Goal: Use online tool/utility: Utilize a website feature to perform a specific function

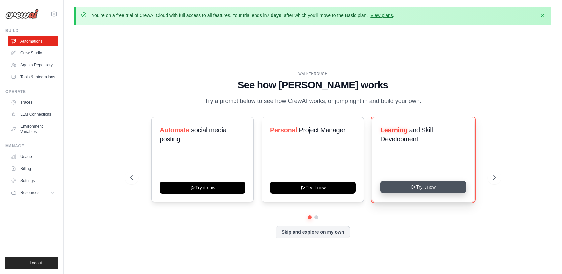
click at [410, 183] on button "Try it now" at bounding box center [423, 187] width 86 height 12
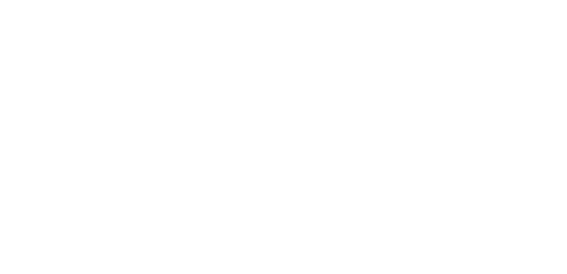
click at [162, 0] on html at bounding box center [283, 0] width 567 height 0
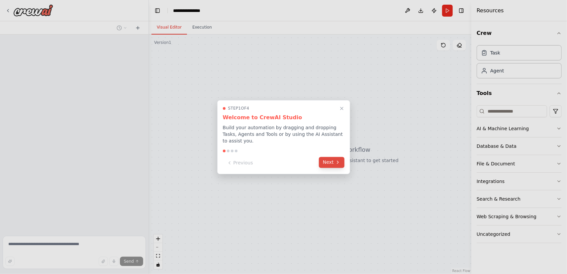
click at [334, 157] on button "Next" at bounding box center [332, 162] width 26 height 11
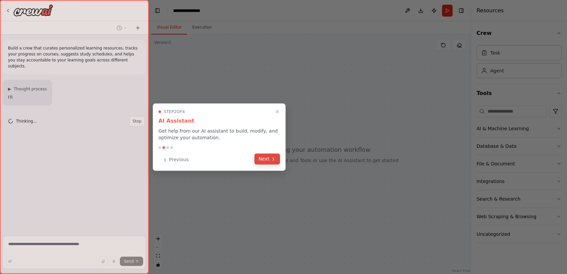
click at [258, 158] on button "Next" at bounding box center [267, 158] width 26 height 11
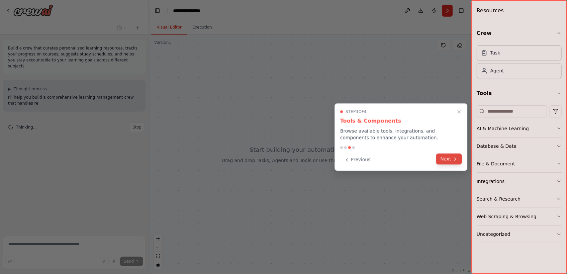
click at [447, 158] on button "Next" at bounding box center [449, 158] width 26 height 11
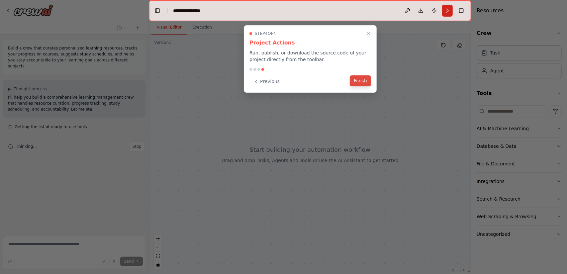
click at [358, 82] on button "Finish" at bounding box center [360, 80] width 21 height 11
